Goal: Information Seeking & Learning: Check status

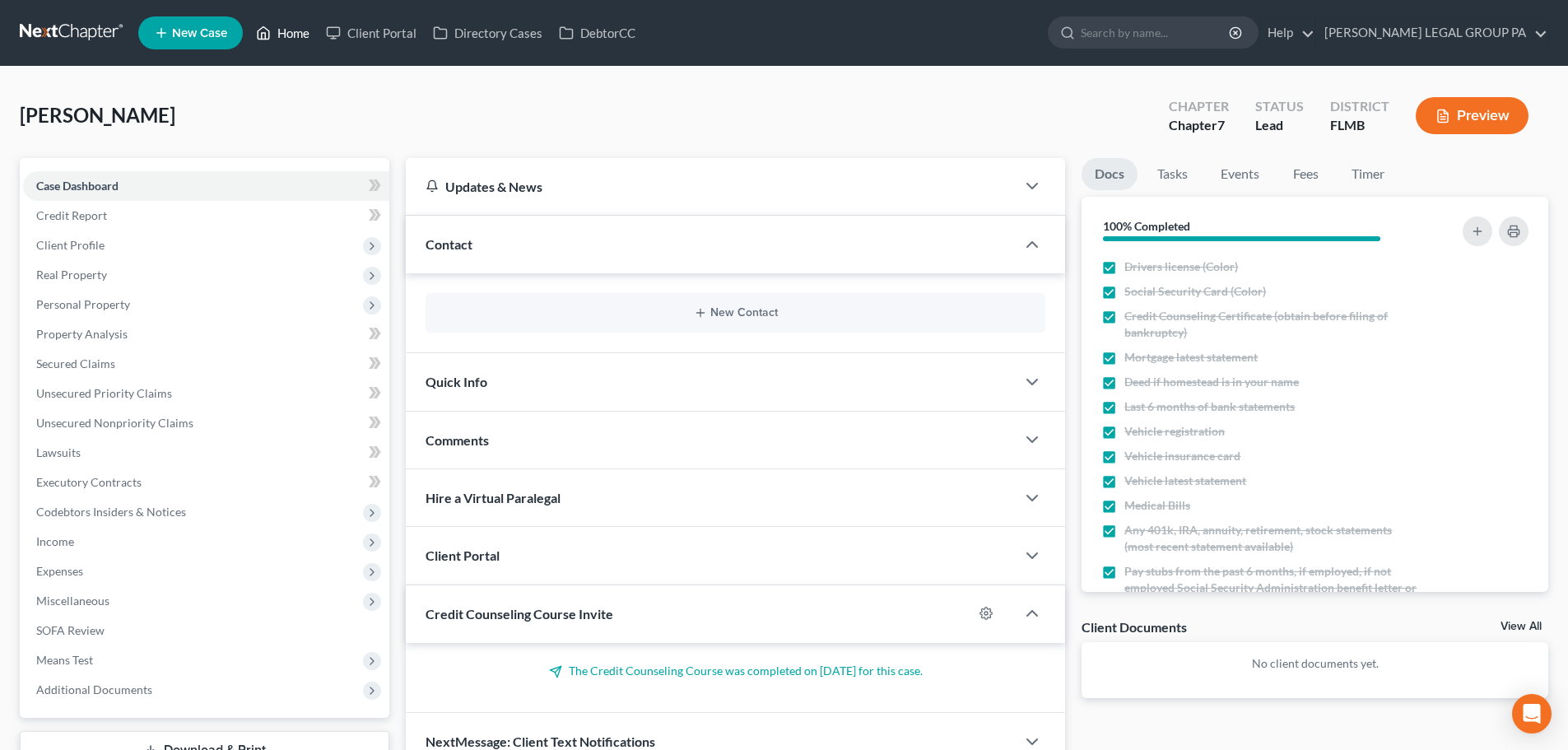
click at [300, 37] on link "Home" at bounding box center [282, 32] width 70 height 29
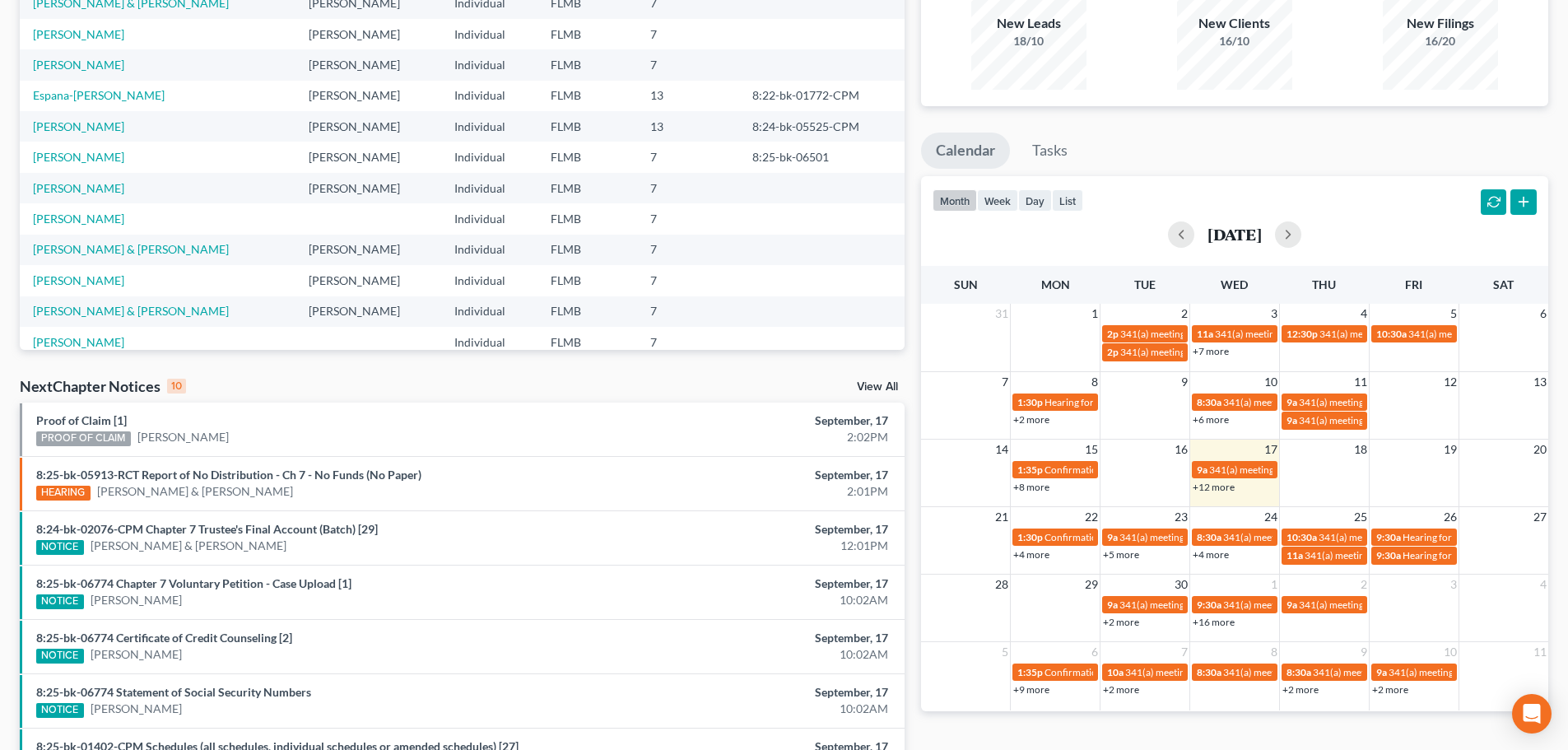
scroll to position [164, 0]
click at [1325, 539] on span "341(a) meeting for [PERSON_NAME]" at bounding box center [1398, 536] width 158 height 13
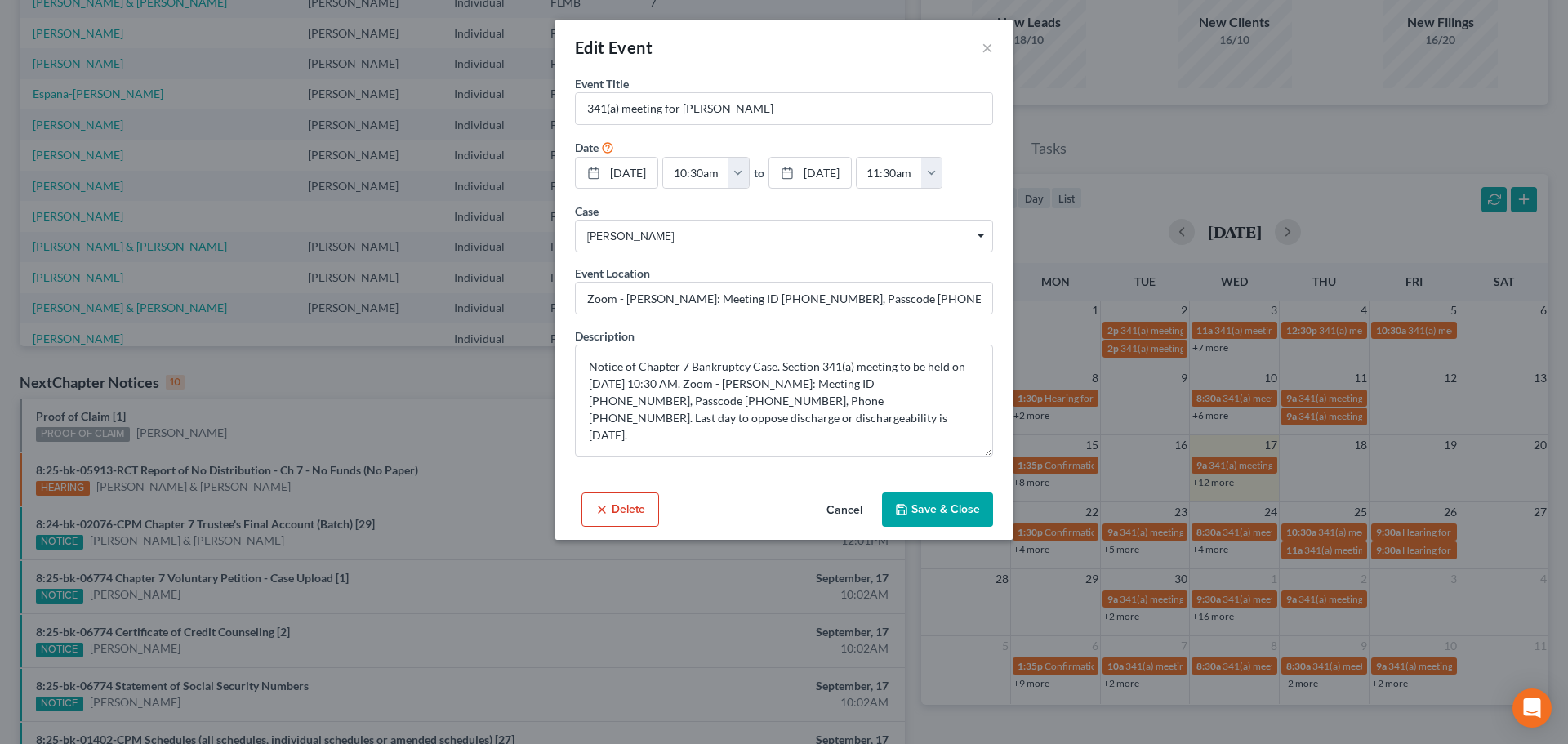
click at [834, 511] on button "Cancel" at bounding box center [845, 510] width 62 height 33
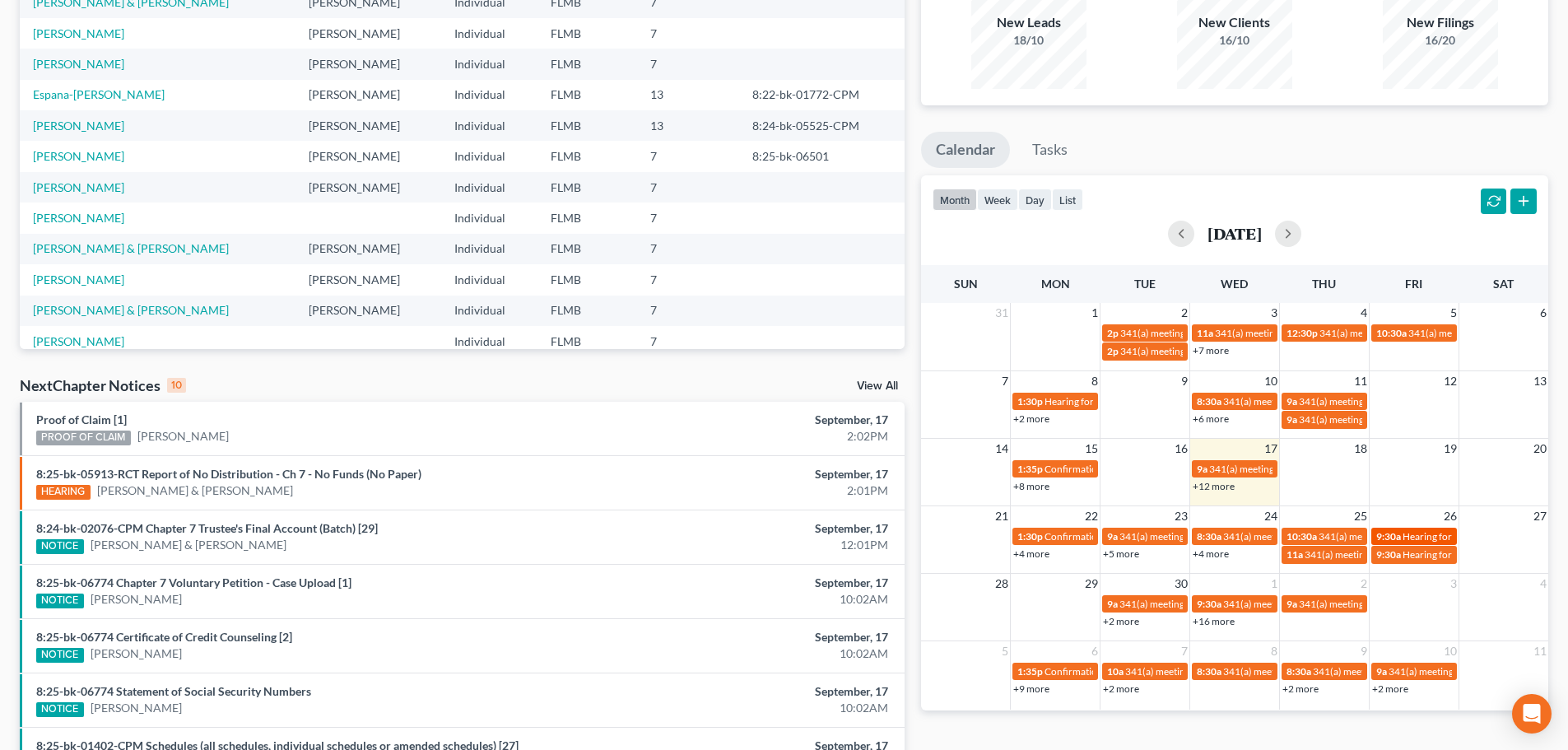
click at [1405, 531] on span "Hearing for [PERSON_NAME] [PERSON_NAME]" at bounding box center [1506, 536] width 207 height 13
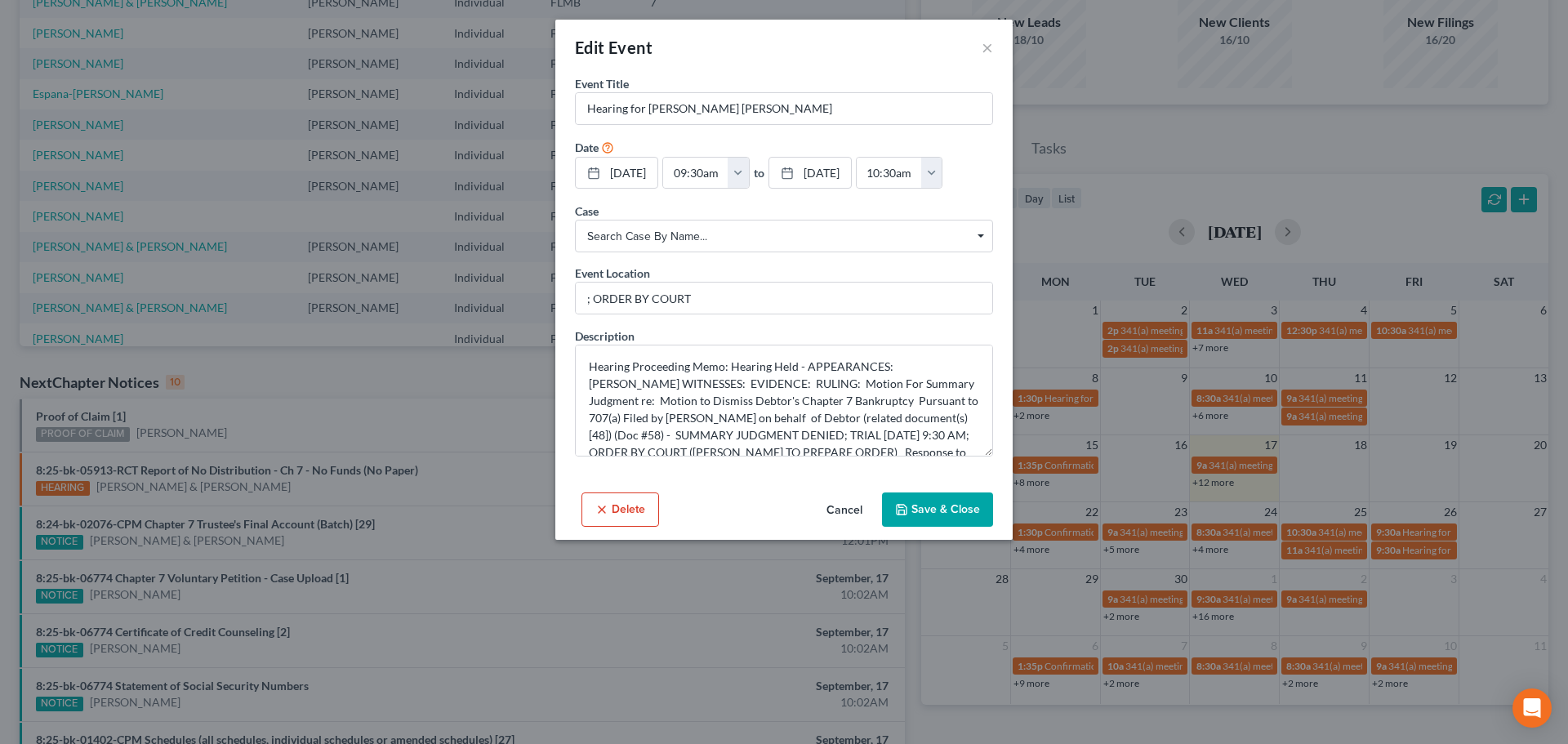
click at [844, 513] on button "Cancel" at bounding box center [845, 510] width 62 height 33
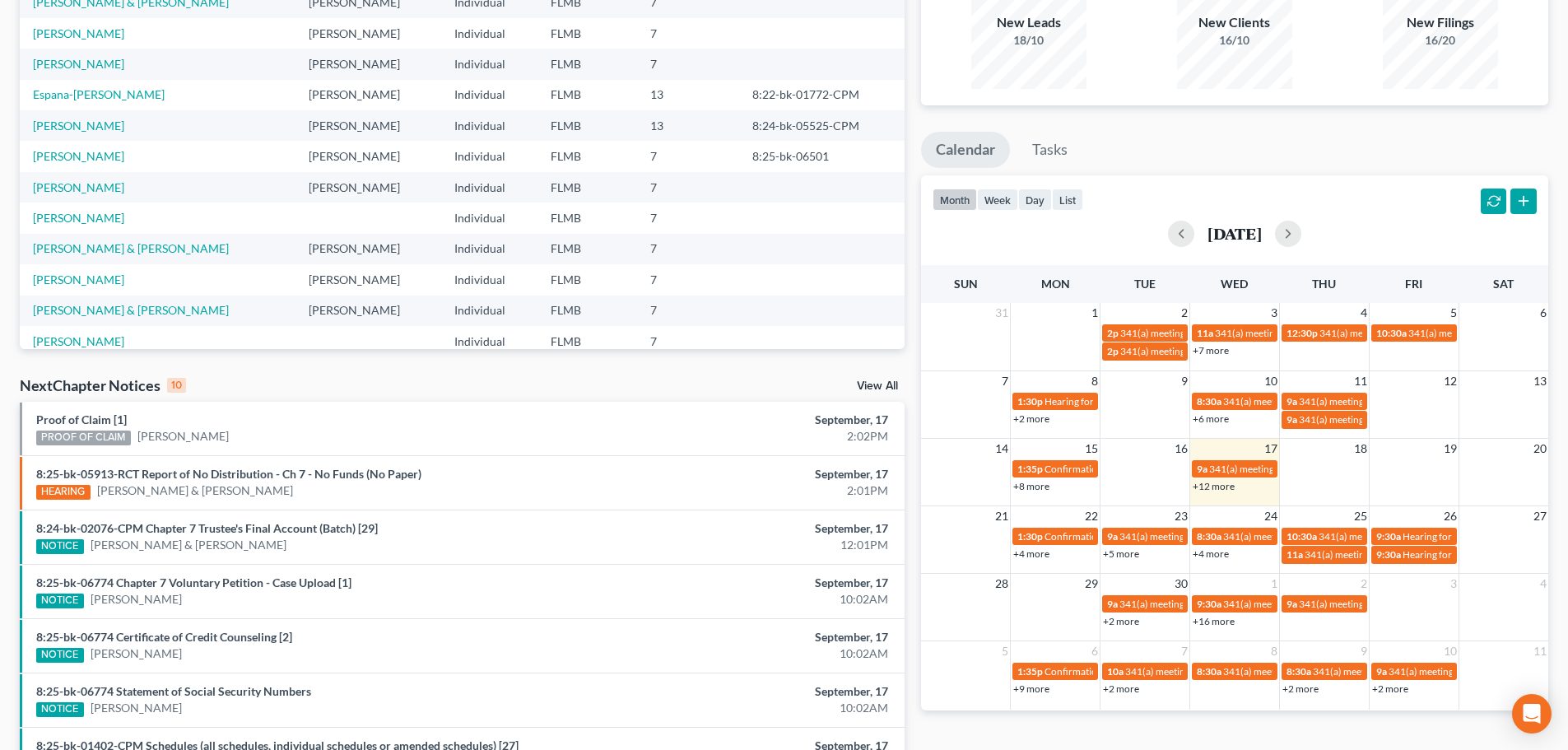
click at [1123, 624] on link "+2 more" at bounding box center [1121, 621] width 36 height 13
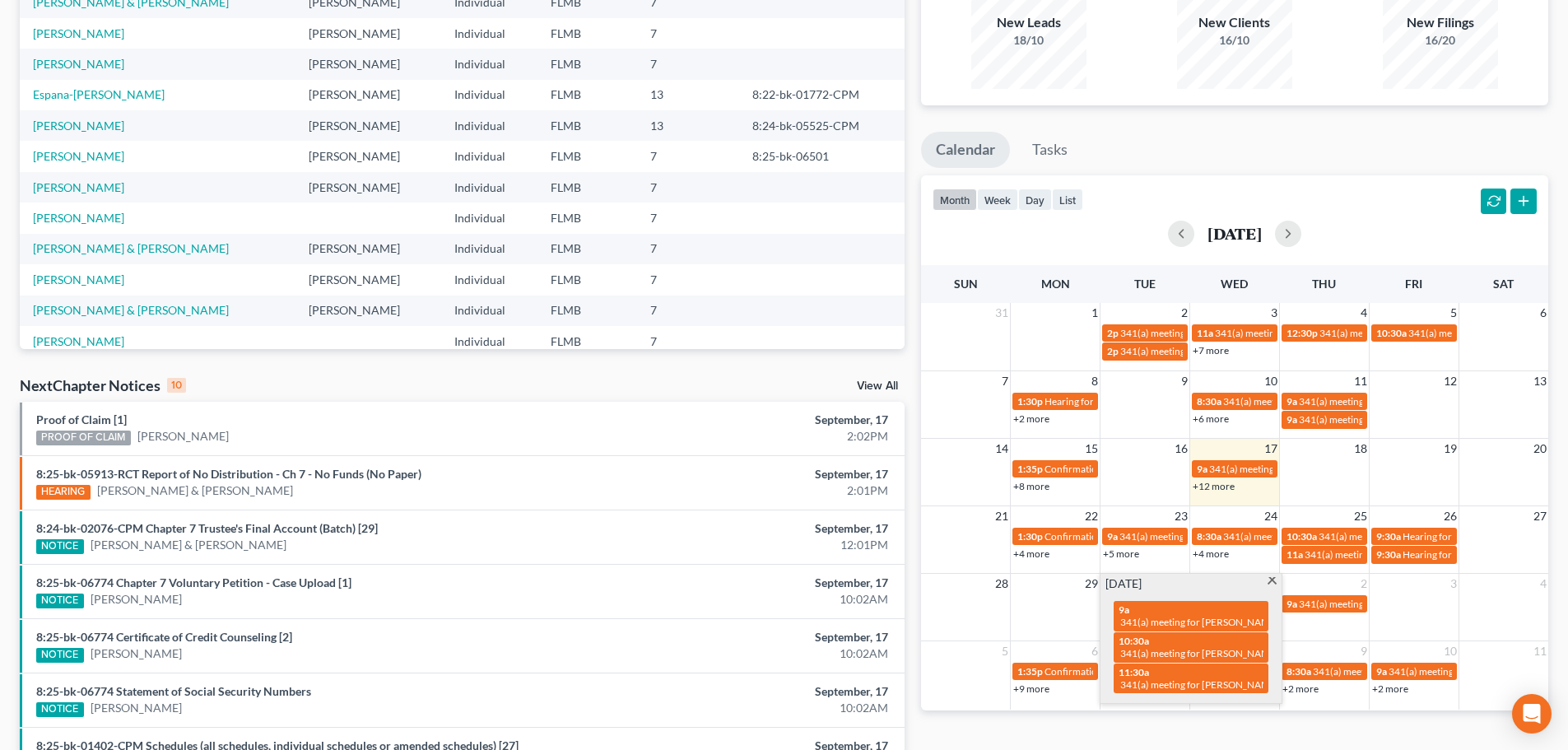
click at [1278, 580] on span at bounding box center [1271, 582] width 13 height 11
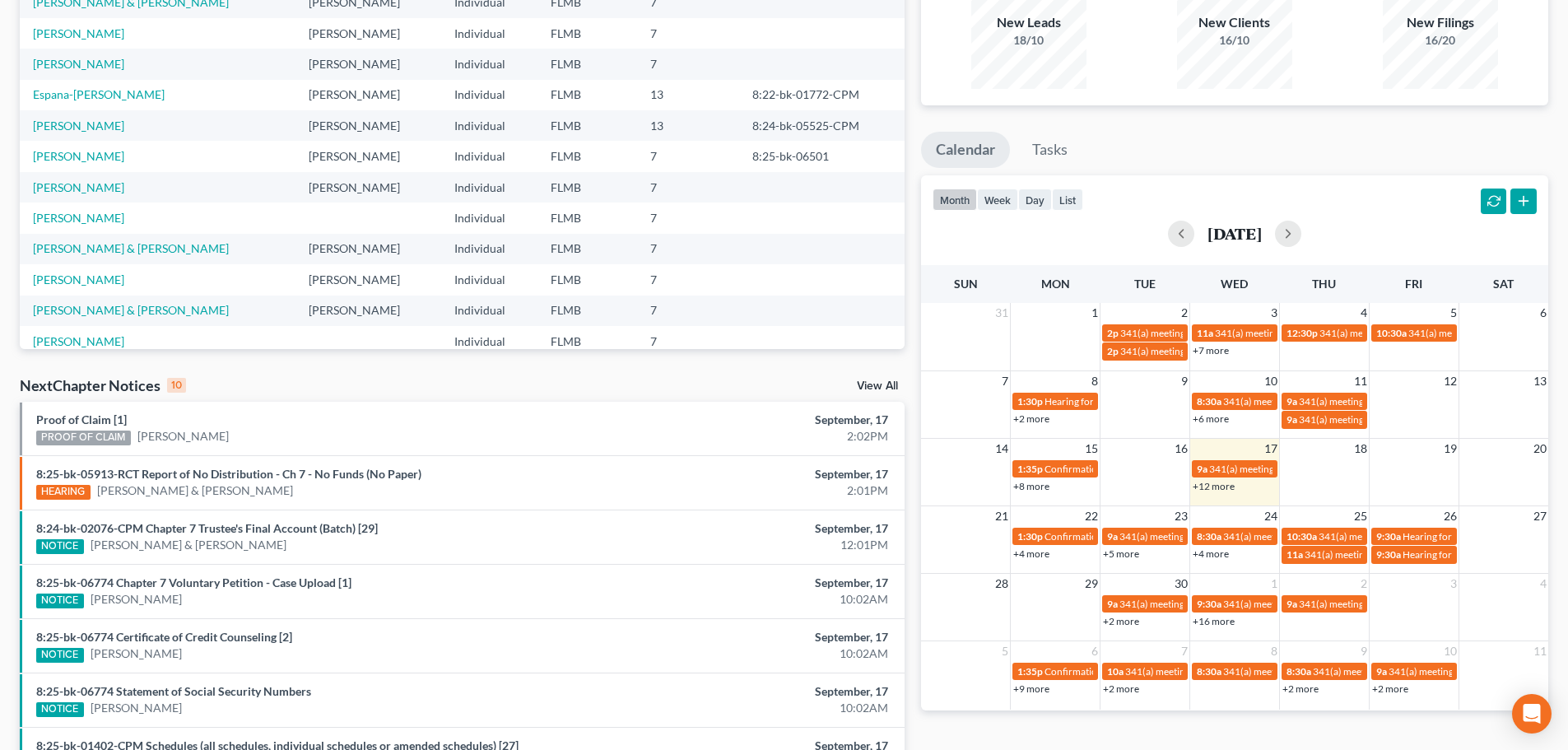
click at [1197, 621] on link "+16 more" at bounding box center [1213, 621] width 42 height 13
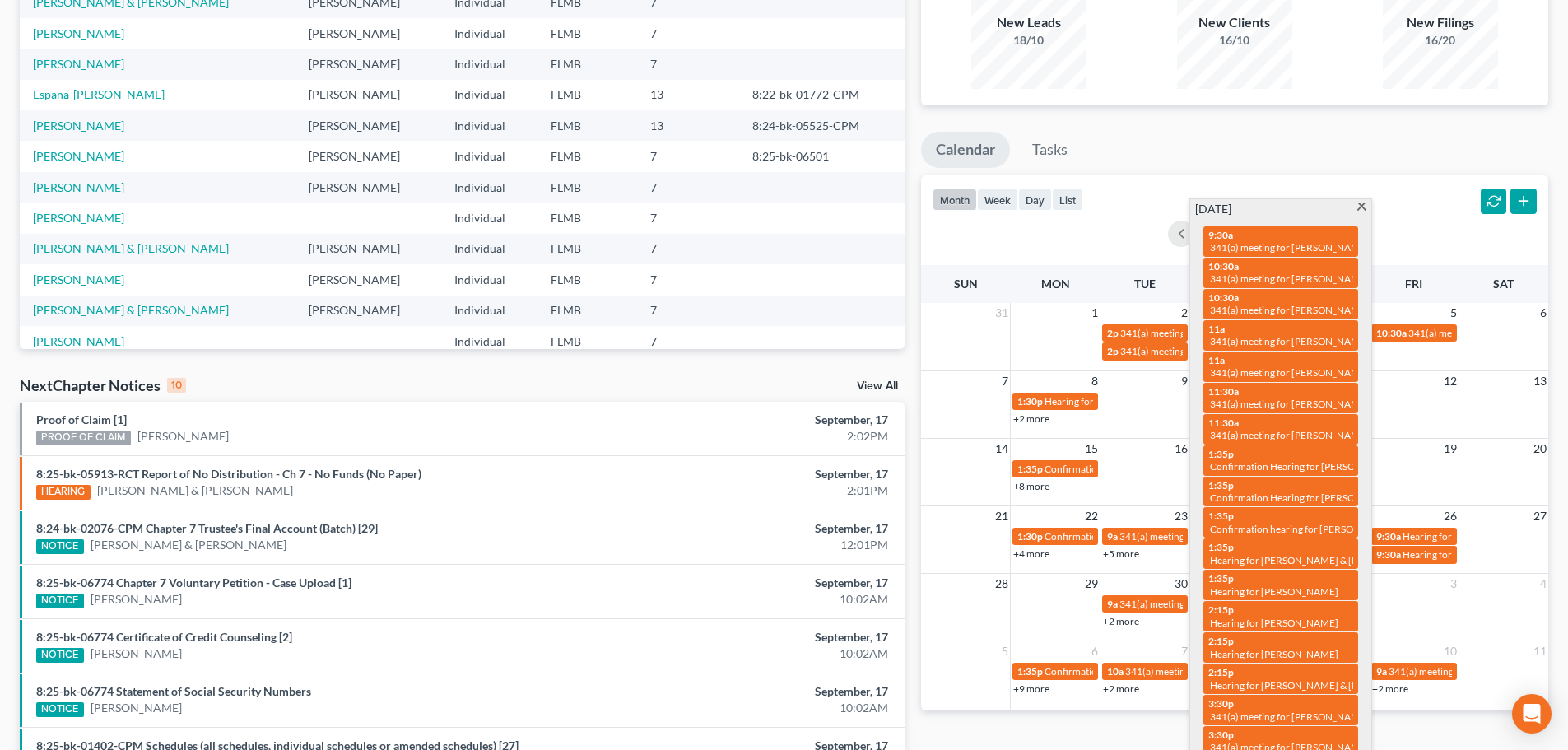
click at [1362, 208] on span at bounding box center [1362, 207] width 13 height 11
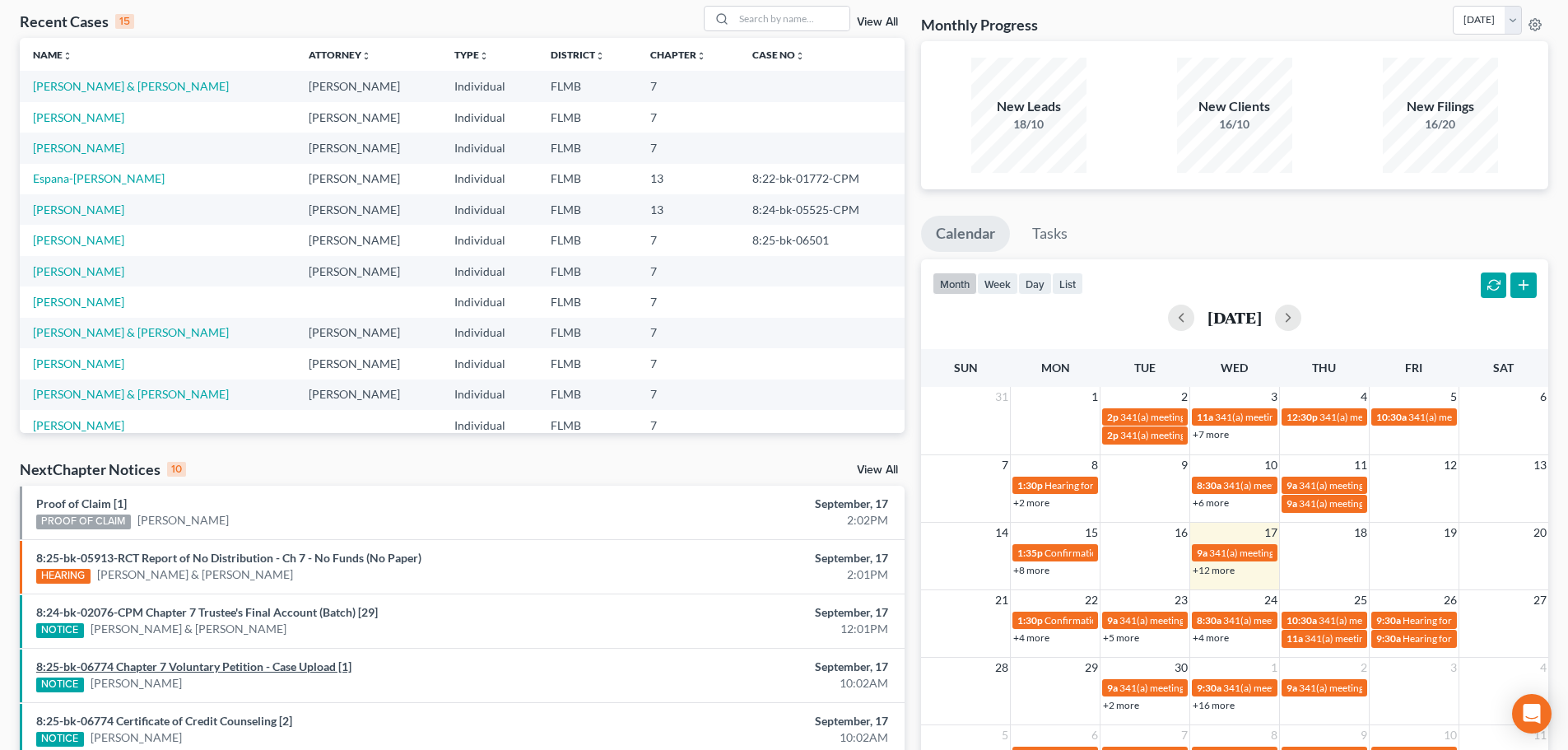
scroll to position [0, 0]
